Goal: Task Accomplishment & Management: Use online tool/utility

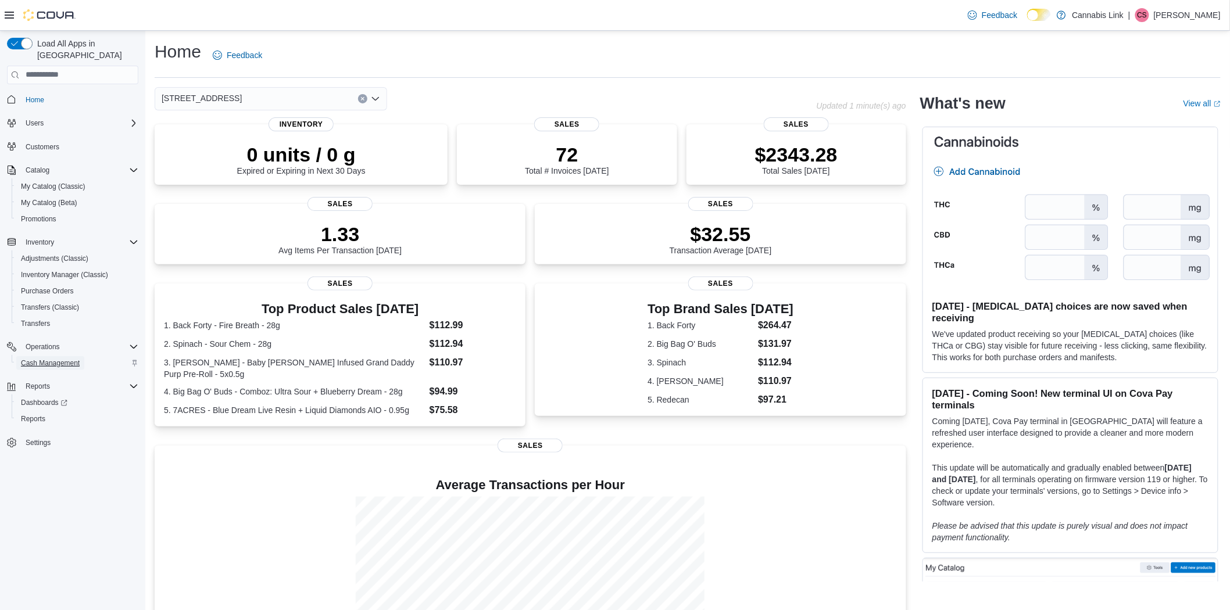
click at [51, 359] on span "Cash Management" at bounding box center [50, 363] width 59 height 9
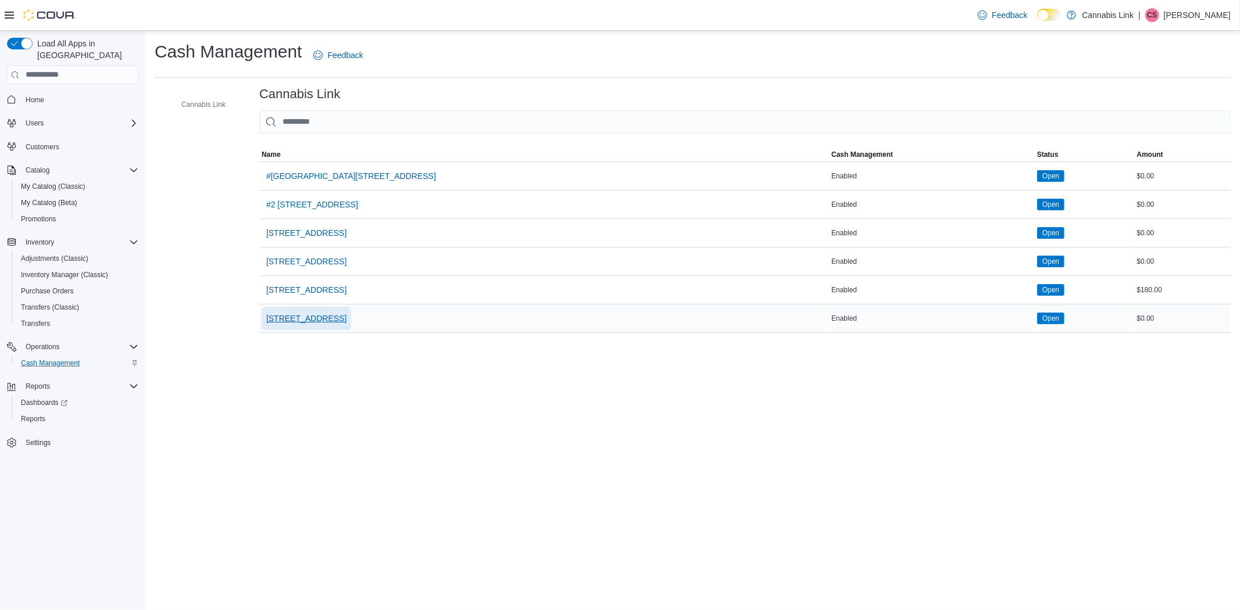
click at [315, 318] on span "[STREET_ADDRESS]" at bounding box center [306, 319] width 80 height 12
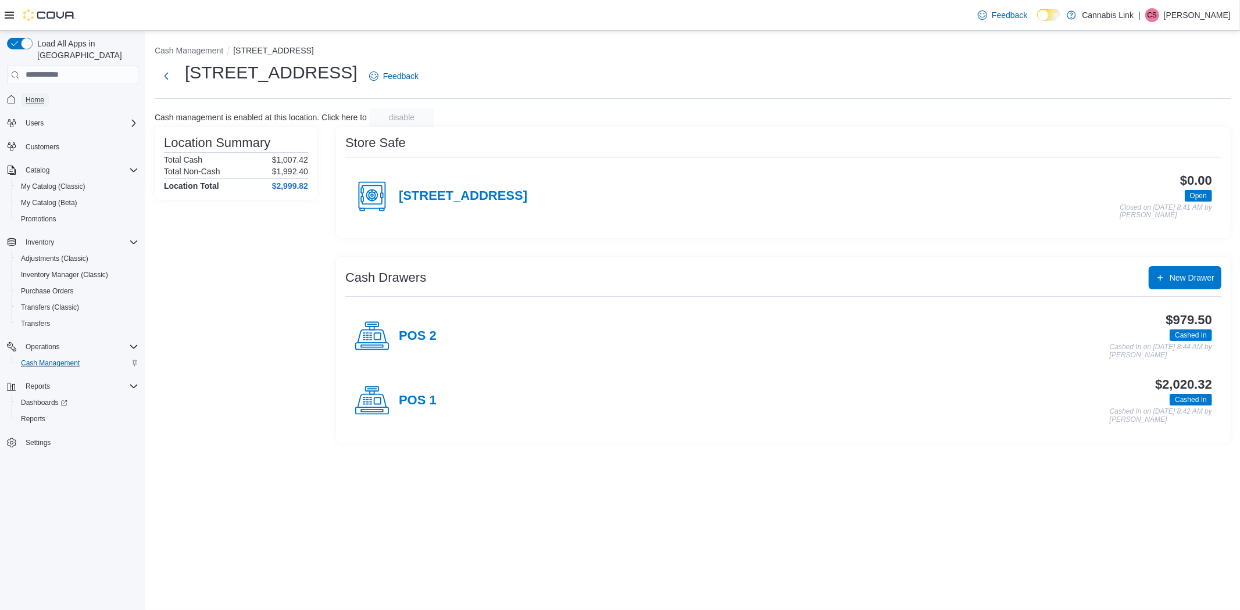
click at [33, 95] on span "Home" at bounding box center [35, 99] width 19 height 9
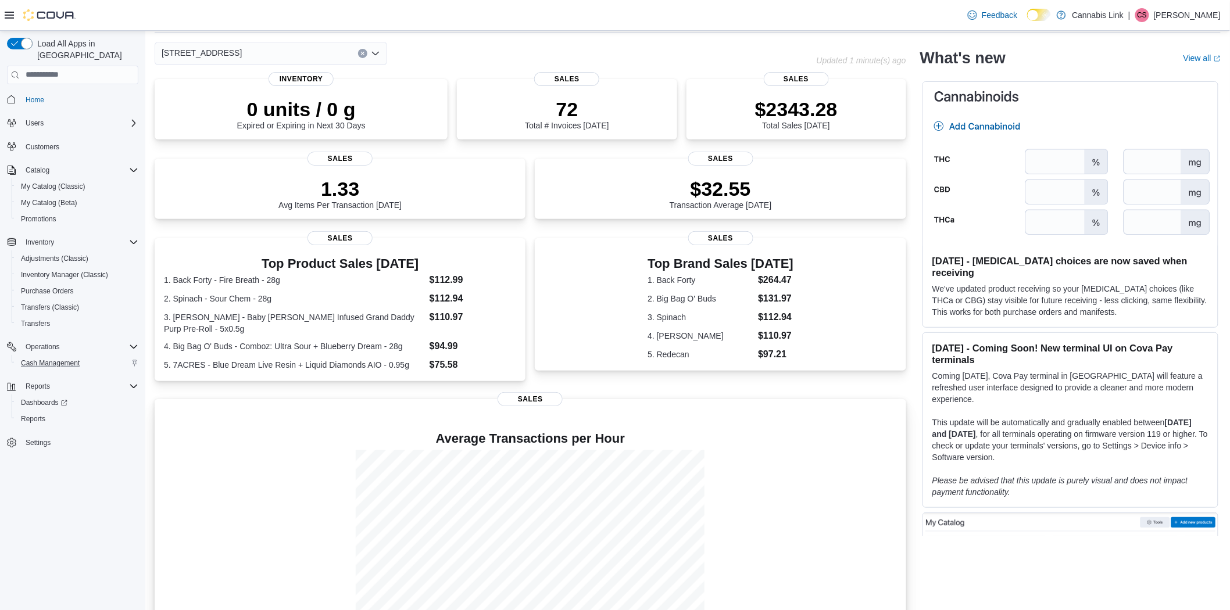
scroll to position [84, 0]
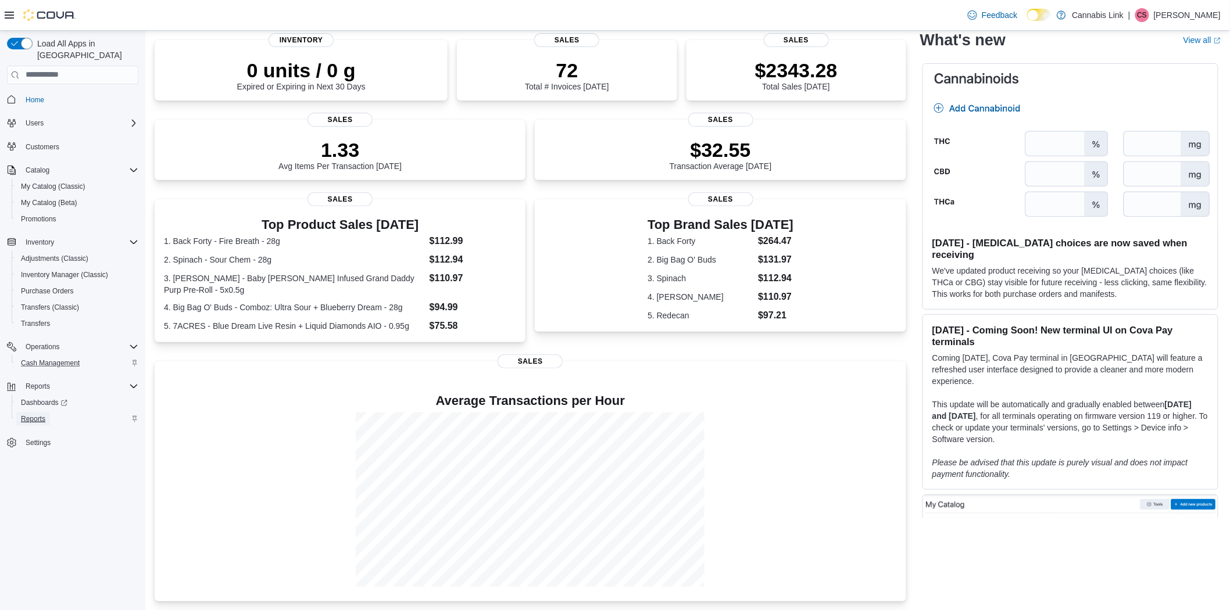
click at [41, 415] on span "Reports" at bounding box center [33, 419] width 24 height 9
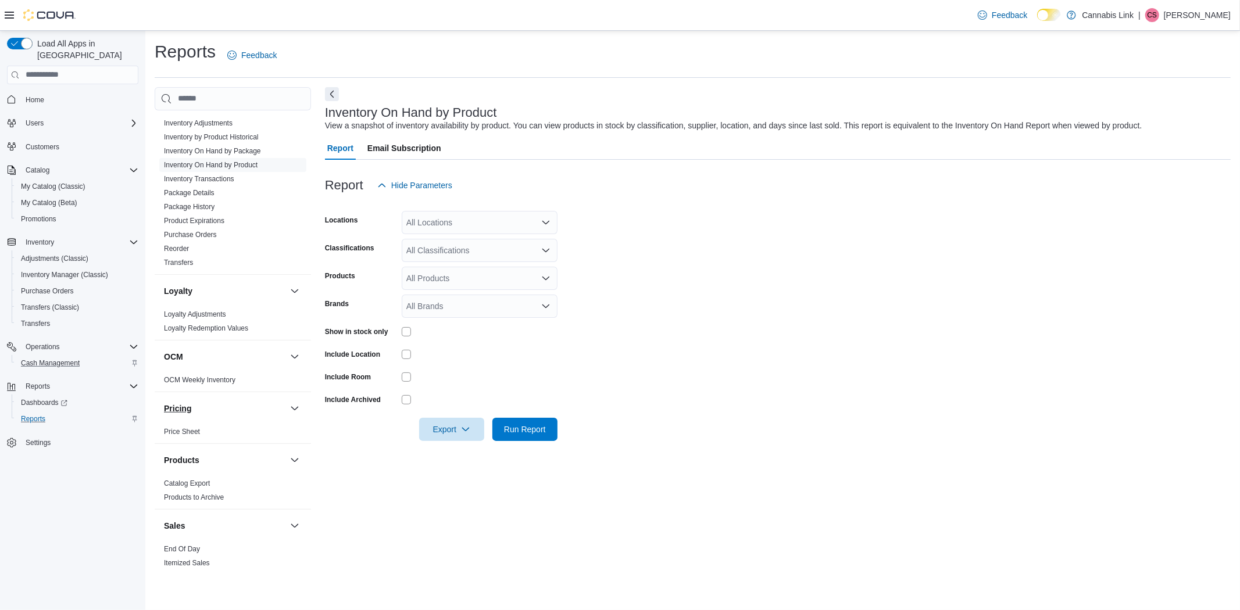
scroll to position [258, 0]
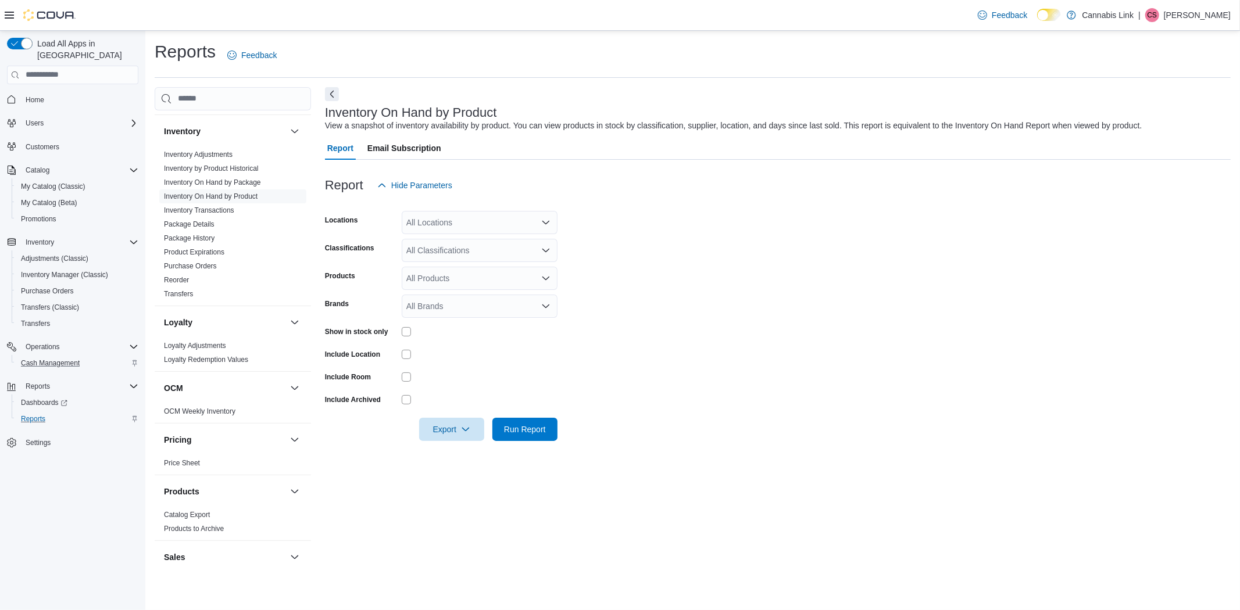
click at [501, 223] on div "All Locations" at bounding box center [480, 222] width 156 height 23
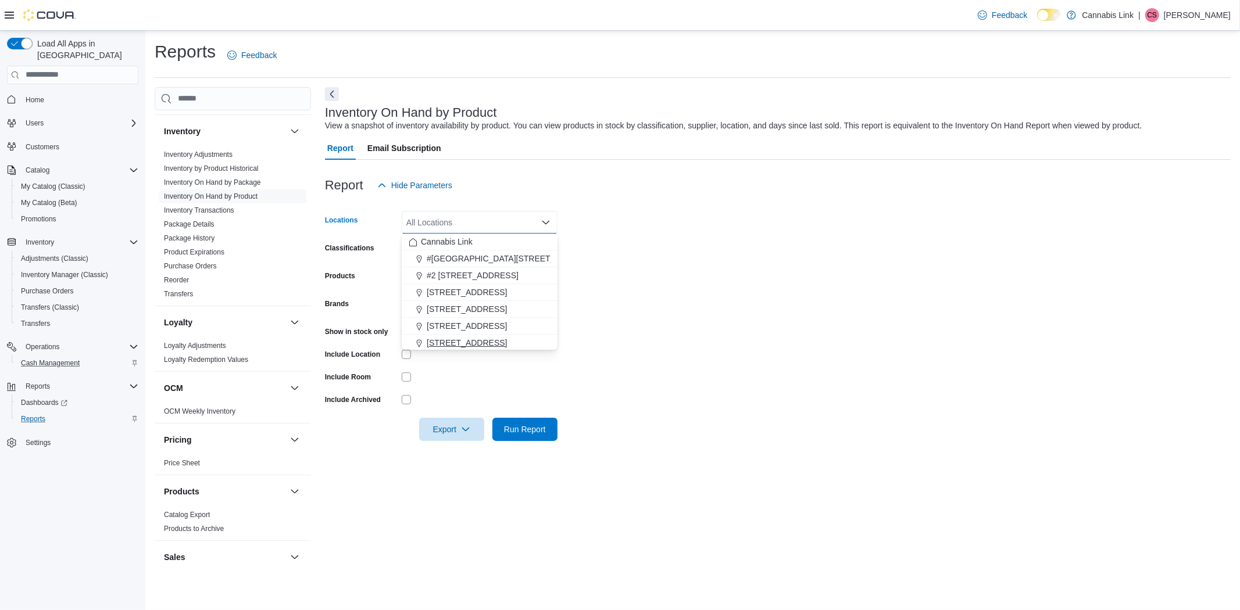
click at [500, 346] on span "[STREET_ADDRESS]" at bounding box center [467, 343] width 80 height 12
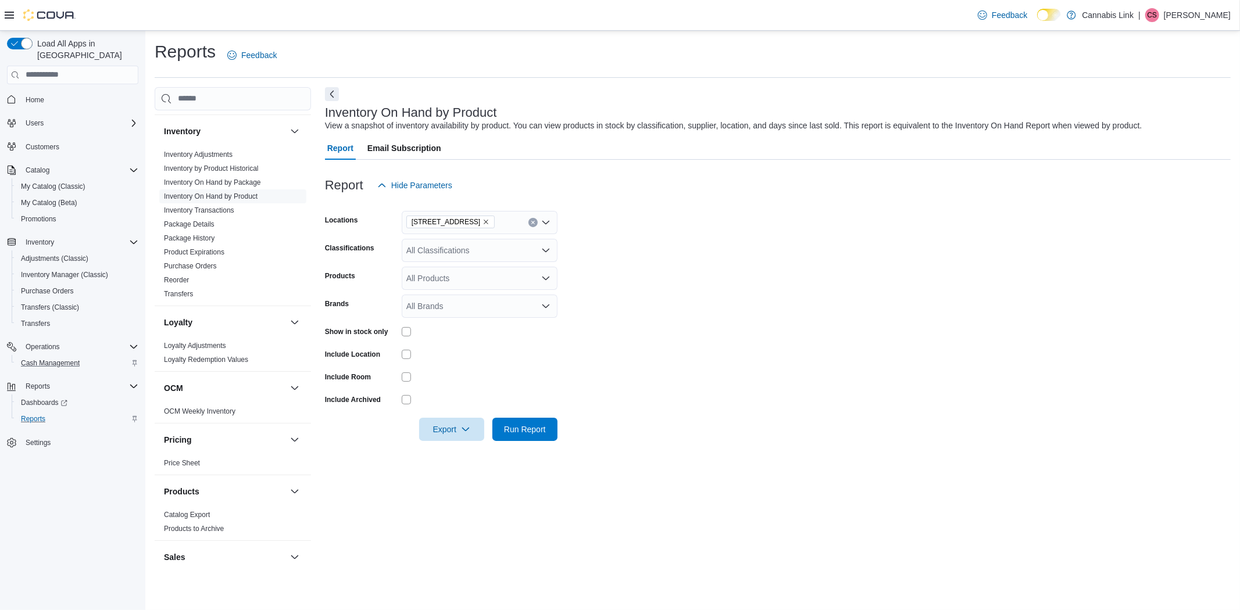
drag, startPoint x: 868, startPoint y: 374, endPoint x: 838, endPoint y: 374, distance: 30.2
click at [867, 374] on form "Locations [STREET_ADDRESS] Classifications All Classifications Products All Pro…" at bounding box center [778, 319] width 906 height 244
click at [469, 433] on icon "button" at bounding box center [465, 428] width 9 height 9
click at [467, 452] on span "Export to Excel" at bounding box center [453, 452] width 52 height 9
